Goal: Find contact information: Find contact information

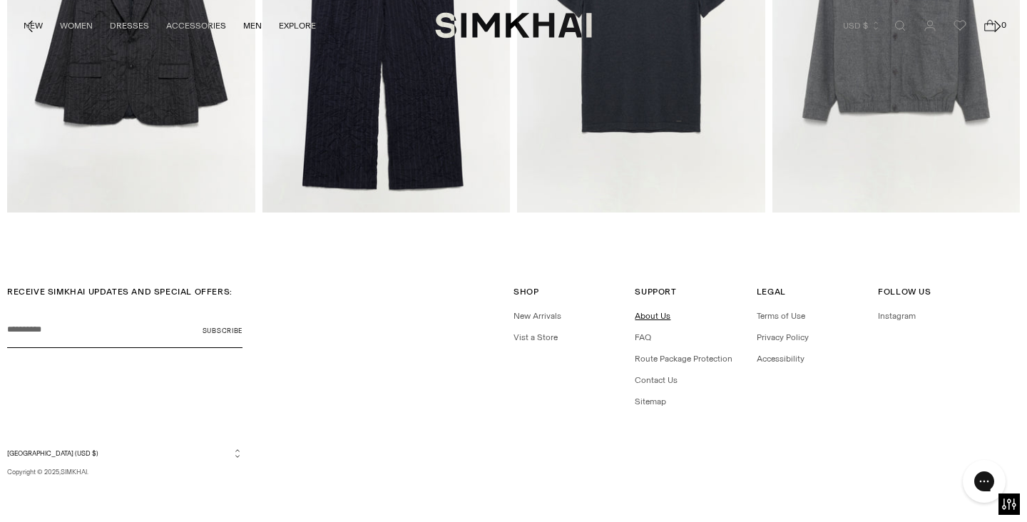
click at [655, 317] on link "About Us" at bounding box center [653, 316] width 36 height 10
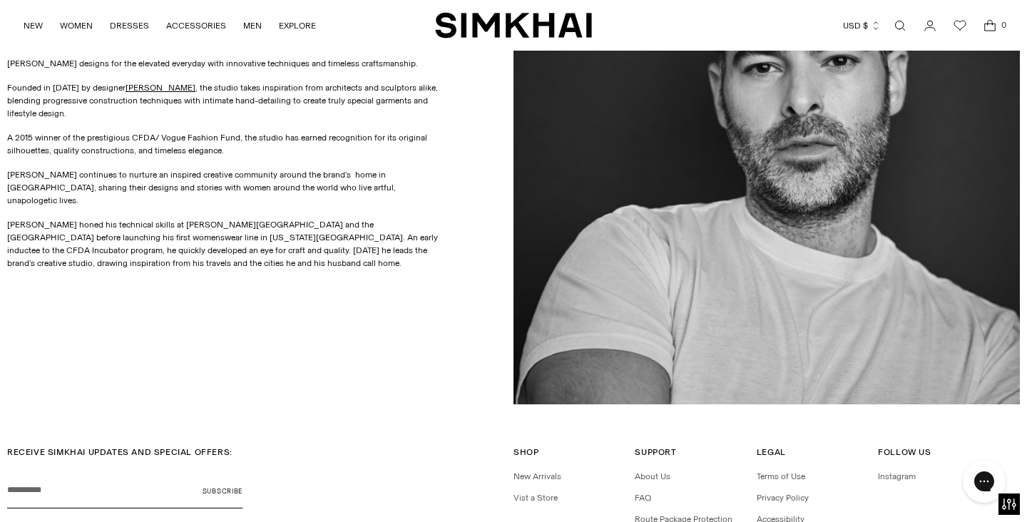
scroll to position [933, 0]
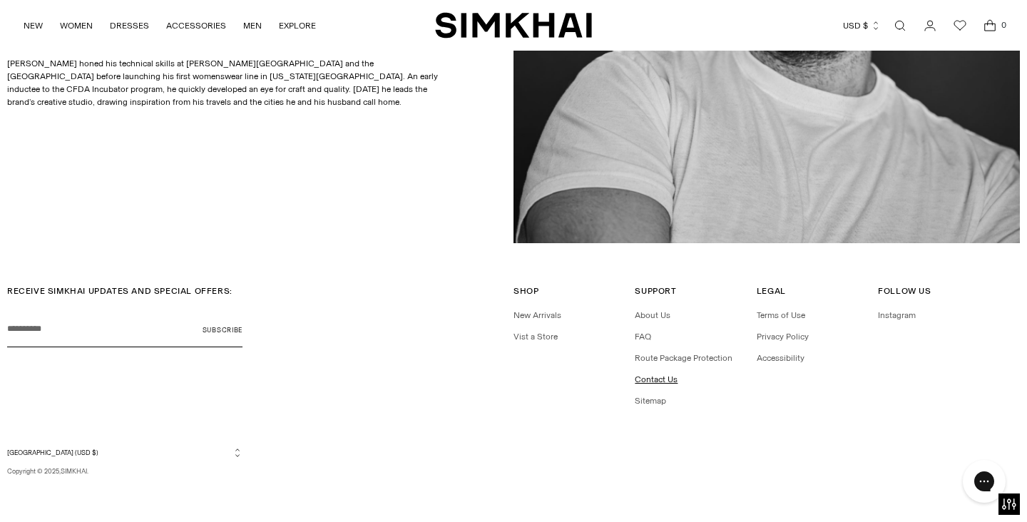
click at [662, 375] on link "Contact Us" at bounding box center [656, 379] width 43 height 10
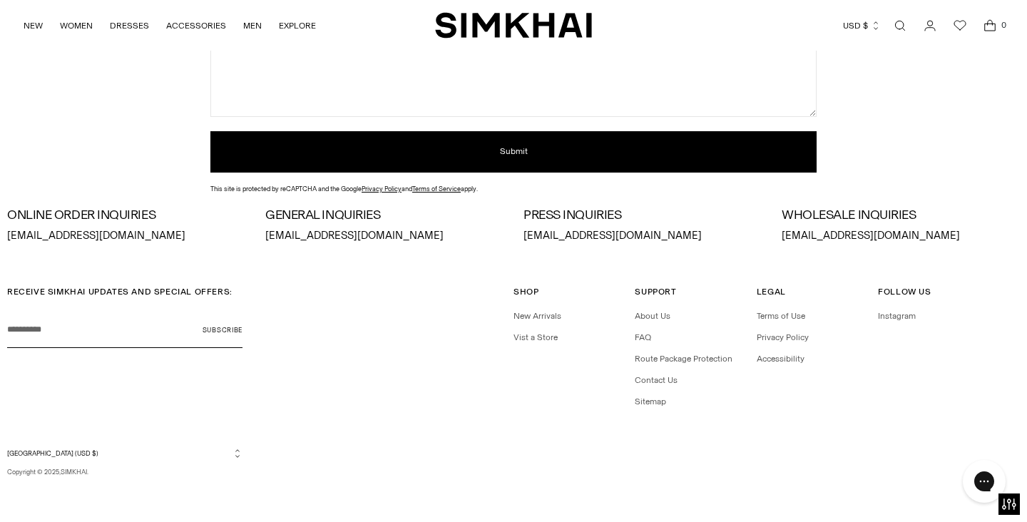
click at [608, 235] on p "[EMAIL_ADDRESS][DOMAIN_NAME]" at bounding box center [642, 236] width 238 height 16
click at [664, 238] on p "[EMAIL_ADDRESS][DOMAIN_NAME]" at bounding box center [642, 236] width 238 height 16
drag, startPoint x: 659, startPoint y: 233, endPoint x: 515, endPoint y: 237, distance: 144.1
click at [515, 237] on div "ONLINE ORDER INQUIRIES [EMAIL_ADDRESS][DOMAIN_NAME] GENERAL INQUIRIES [EMAIL_AD…" at bounding box center [513, 226] width 1013 height 36
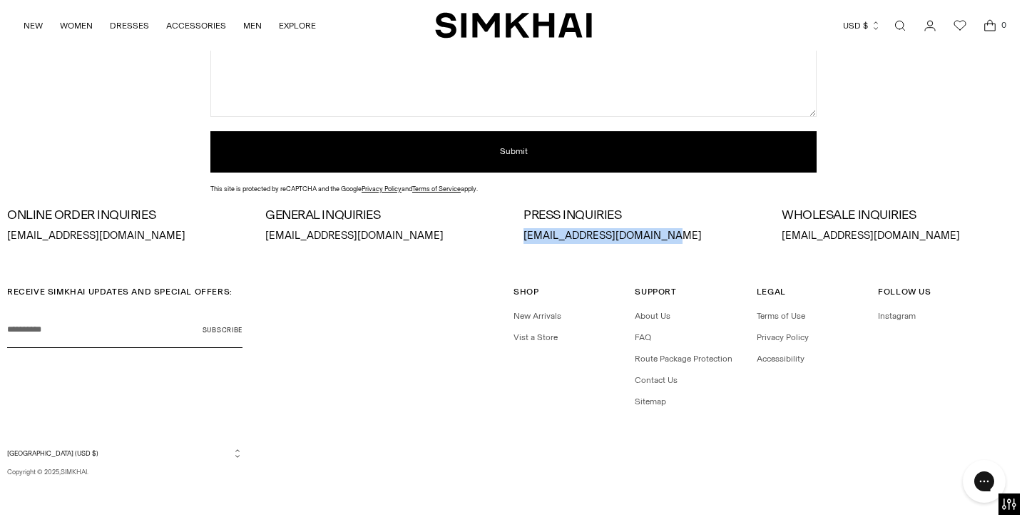
copy p "[EMAIL_ADDRESS][DOMAIN_NAME]"
click at [892, 317] on link "Instagram" at bounding box center [897, 316] width 38 height 10
click at [899, 317] on link "Instagram" at bounding box center [897, 316] width 38 height 10
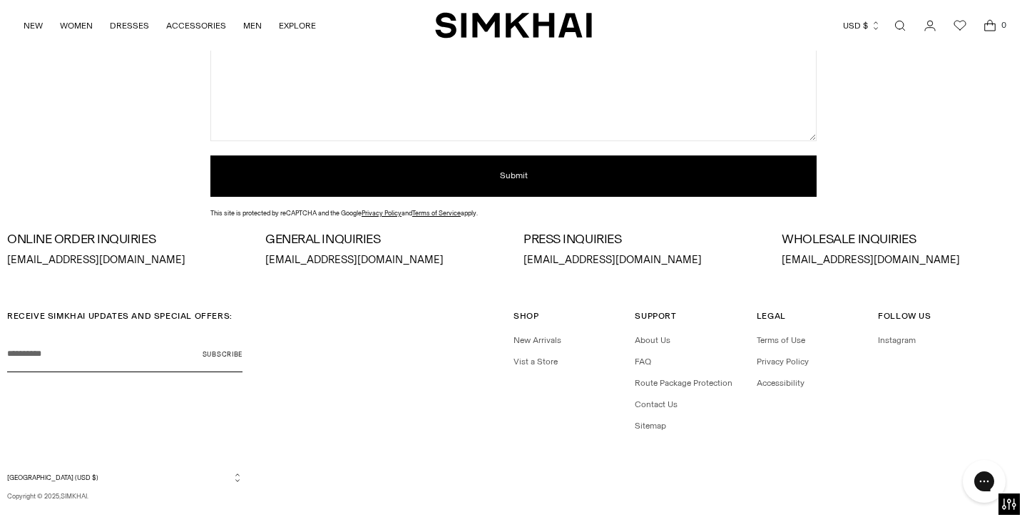
scroll to position [329, 0]
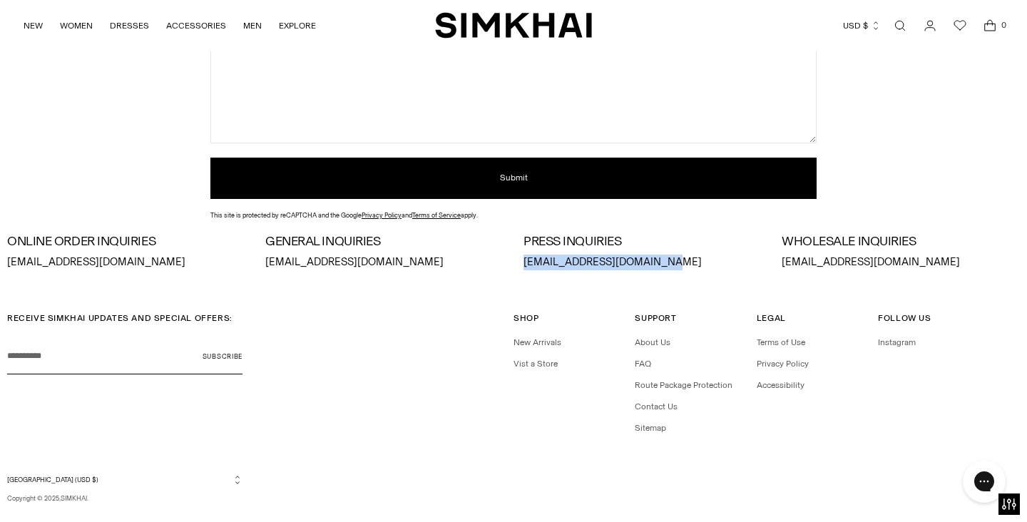
drag, startPoint x: 520, startPoint y: 261, endPoint x: 663, endPoint y: 261, distance: 142.6
click at [663, 261] on div "ONLINE ORDER INQUIRIES [EMAIL_ADDRESS][DOMAIN_NAME] GENERAL INQUIRIES [EMAIL_AD…" at bounding box center [513, 253] width 1013 height 36
copy p "[EMAIL_ADDRESS][DOMAIN_NAME]"
